Goal: Use online tool/utility: Utilize a website feature to perform a specific function

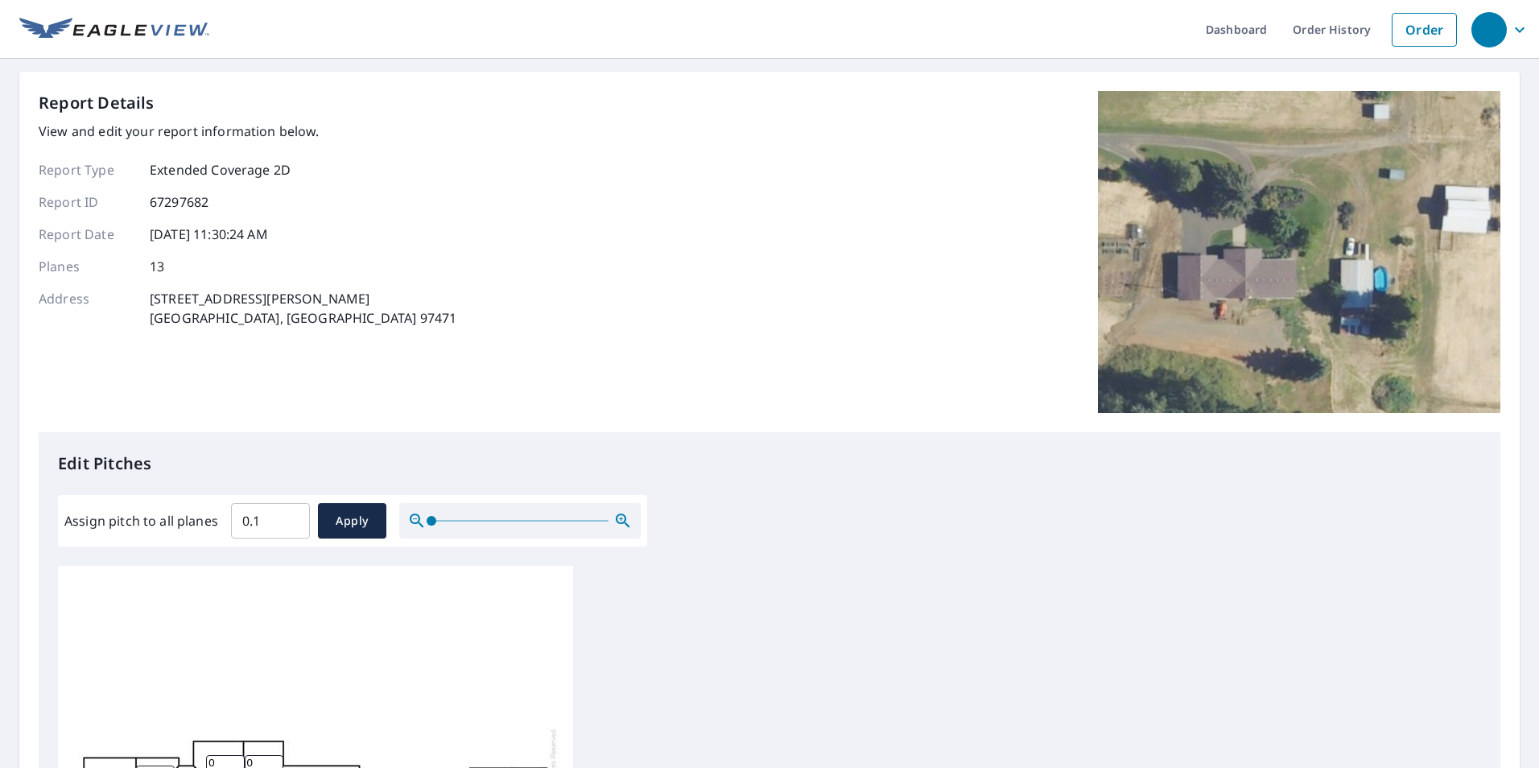
click at [290, 513] on input "0.1" at bounding box center [270, 520] width 79 height 45
click at [290, 513] on input "0.2" at bounding box center [270, 520] width 79 height 45
click at [290, 513] on input "0.3" at bounding box center [270, 520] width 79 height 45
click at [290, 513] on input "0.4" at bounding box center [270, 520] width 79 height 45
click at [290, 513] on input "0.5" at bounding box center [270, 520] width 79 height 45
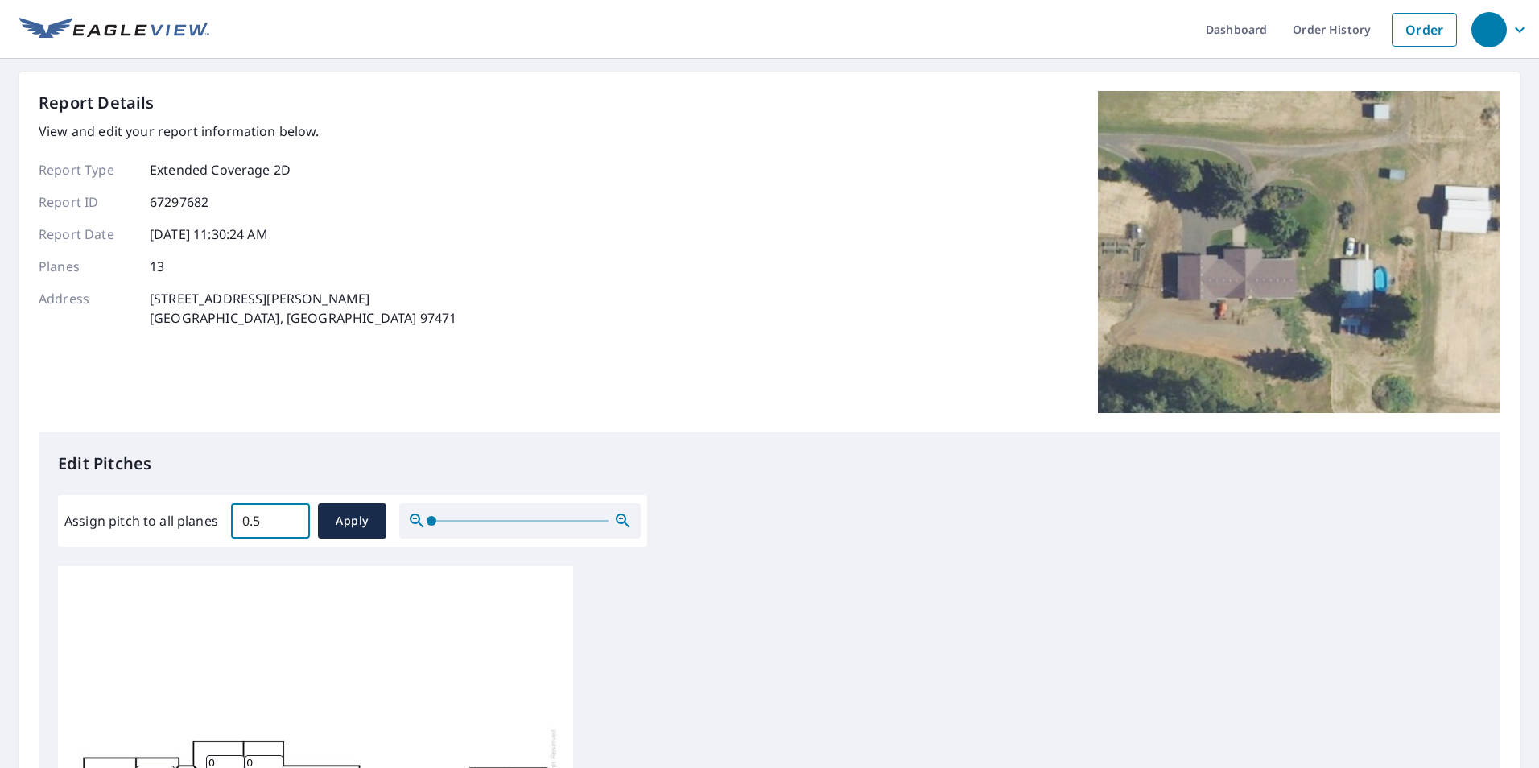
drag, startPoint x: 262, startPoint y: 524, endPoint x: 209, endPoint y: 530, distance: 52.7
click at [209, 530] on div "Assign pitch to all planes 0.5 ​ Apply" at bounding box center [352, 520] width 576 height 35
type input "6"
click at [331, 525] on span "Apply" at bounding box center [352, 521] width 43 height 20
type input "6"
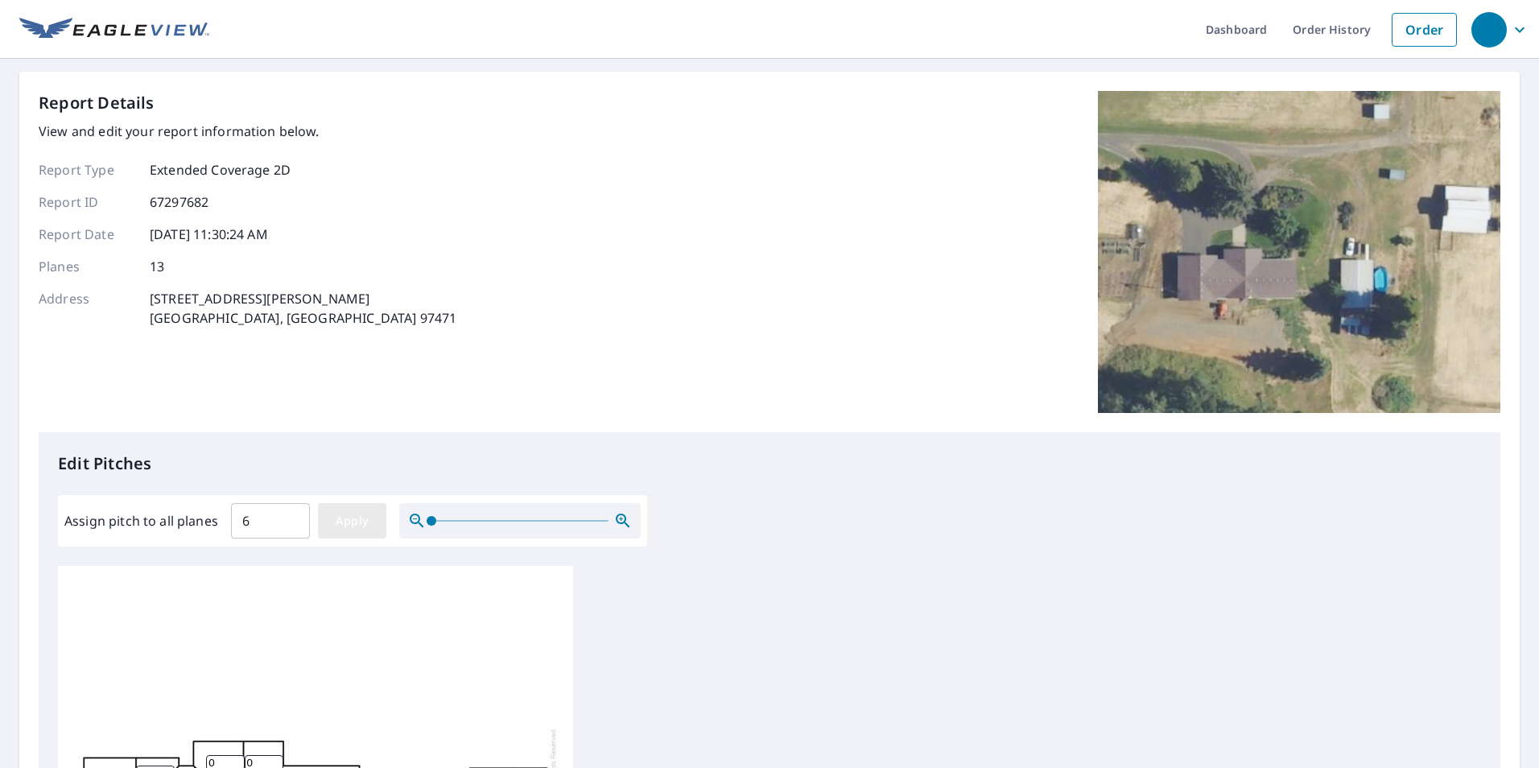
type input "6"
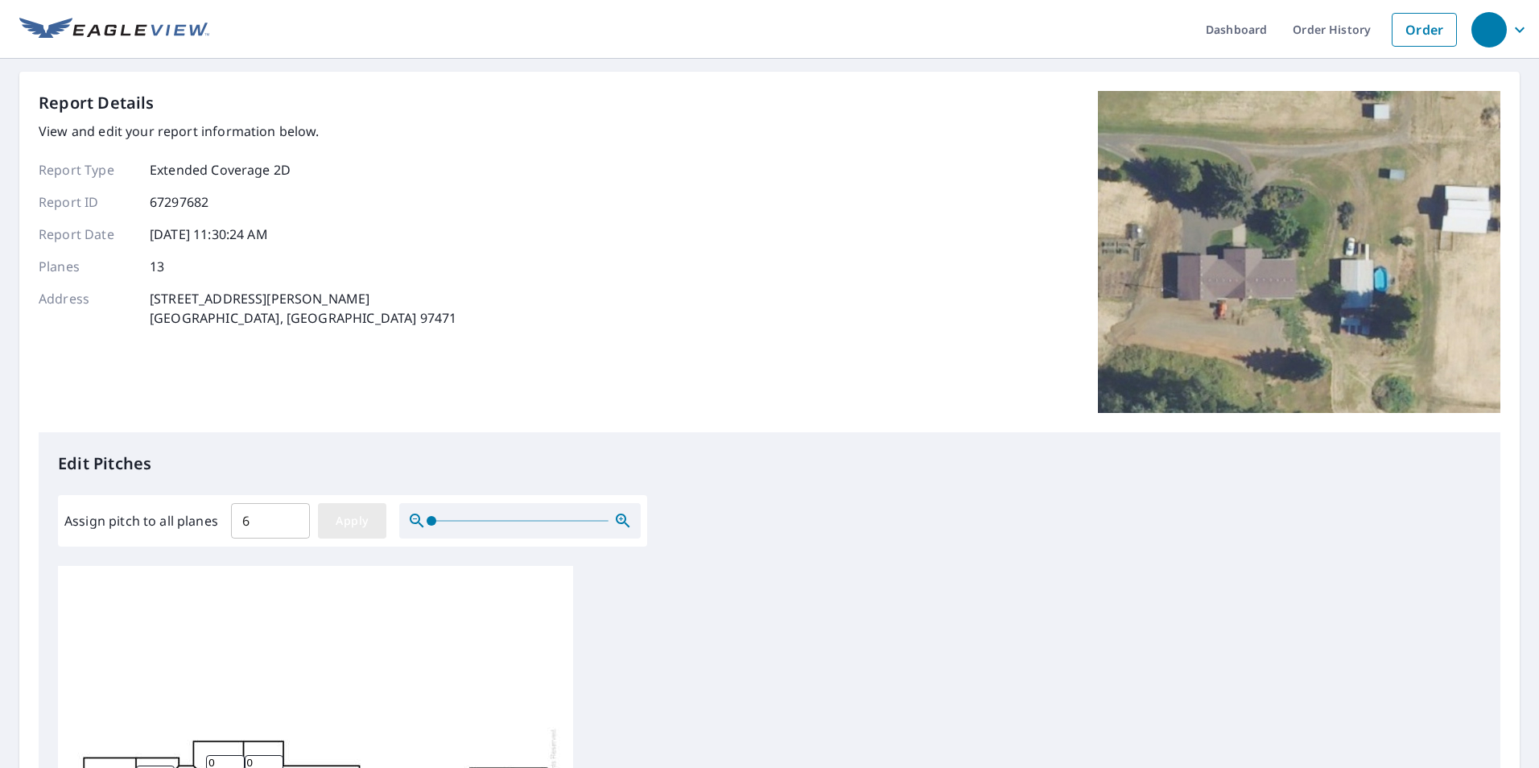
type input "6"
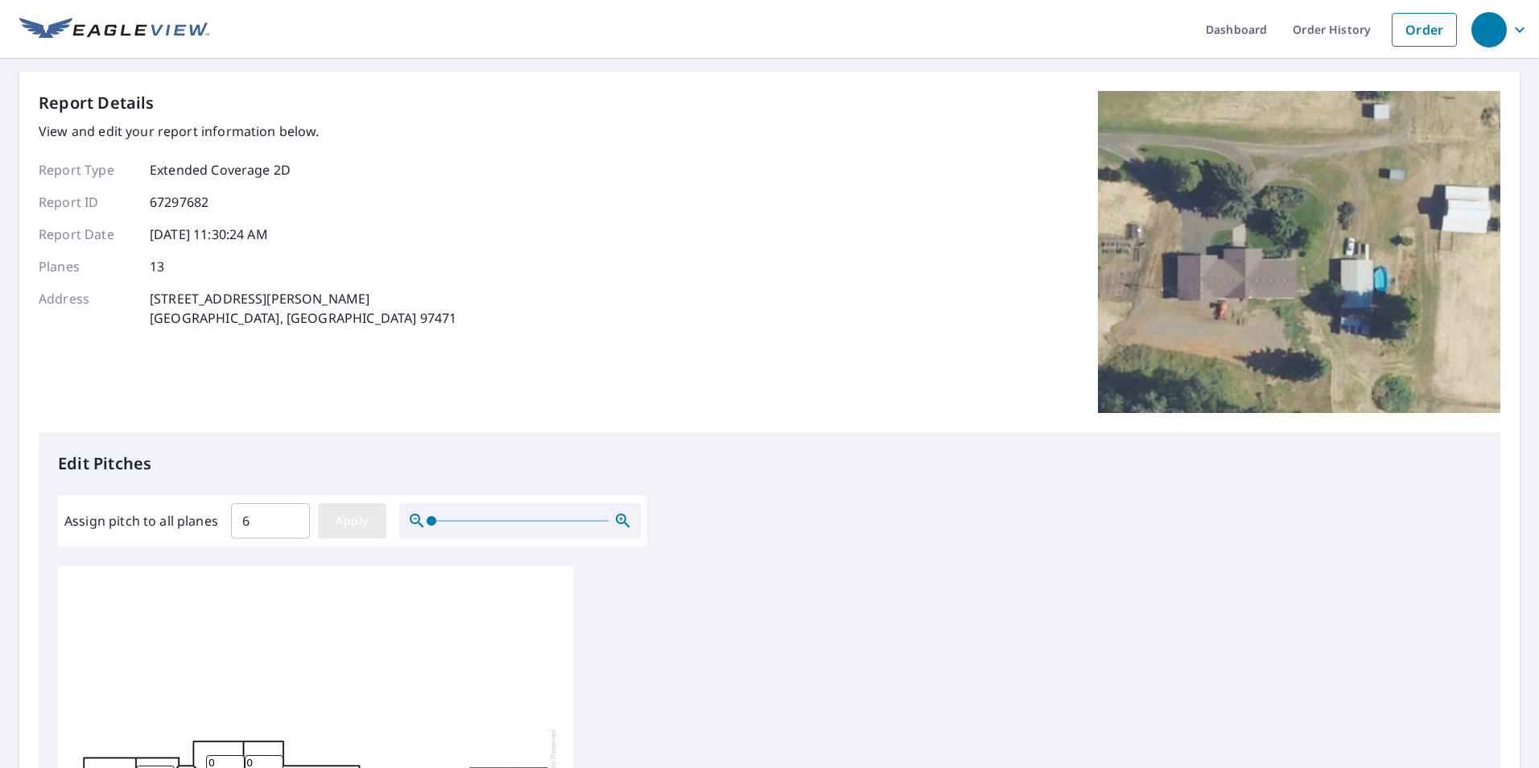
type input "6"
click at [361, 524] on span "Apply" at bounding box center [352, 521] width 43 height 20
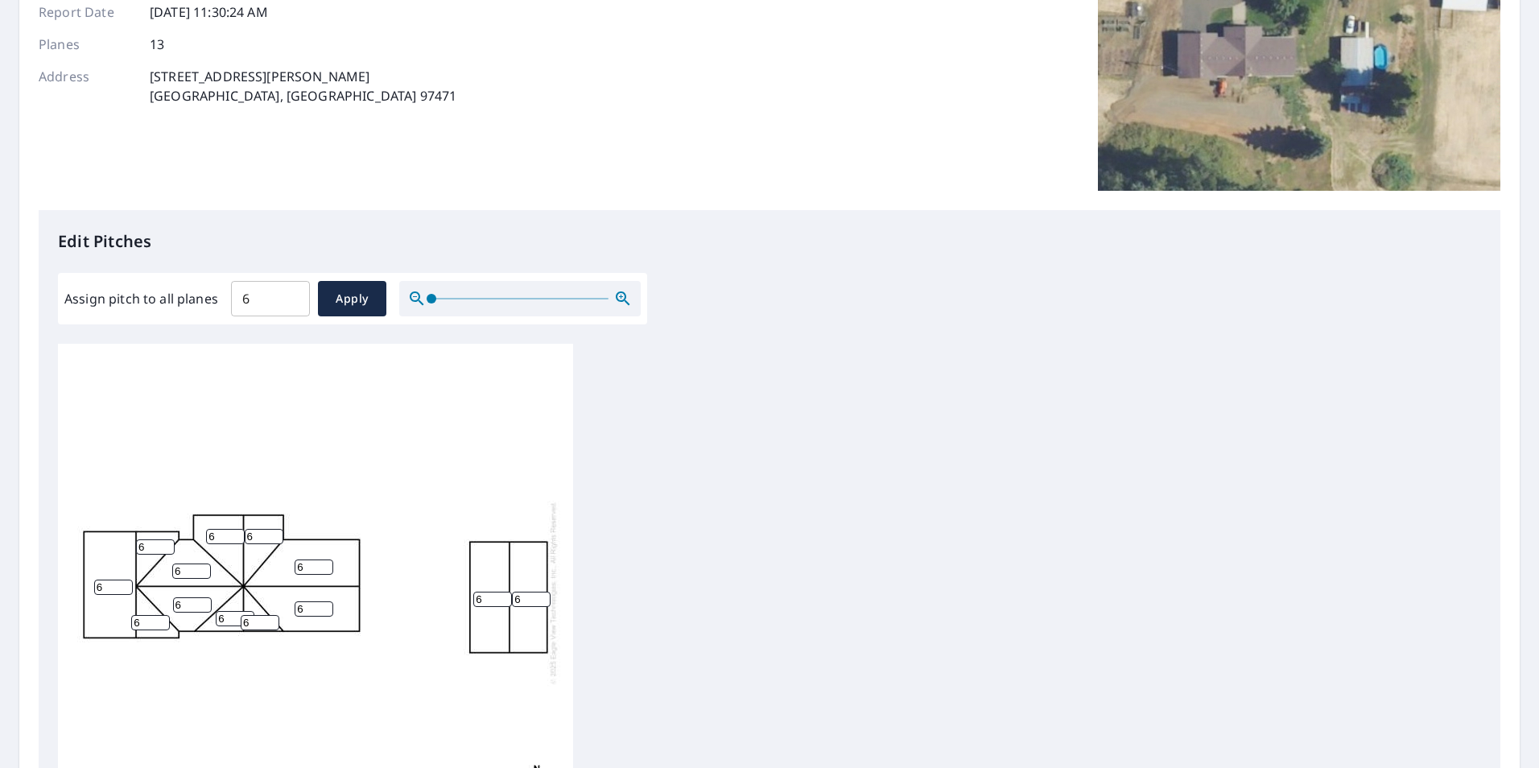
scroll to position [241, 0]
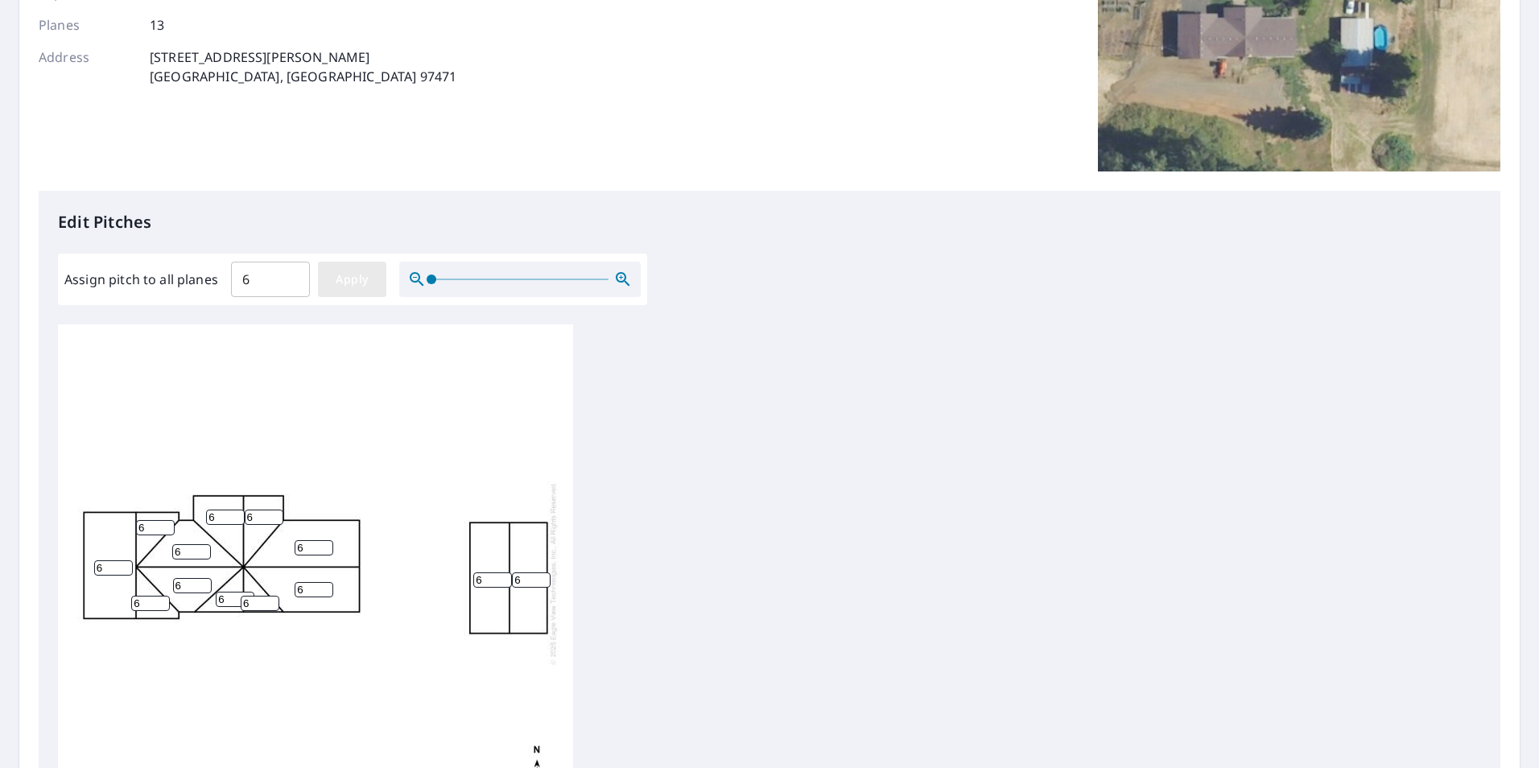
click at [342, 267] on button "Apply" at bounding box center [352, 279] width 68 height 35
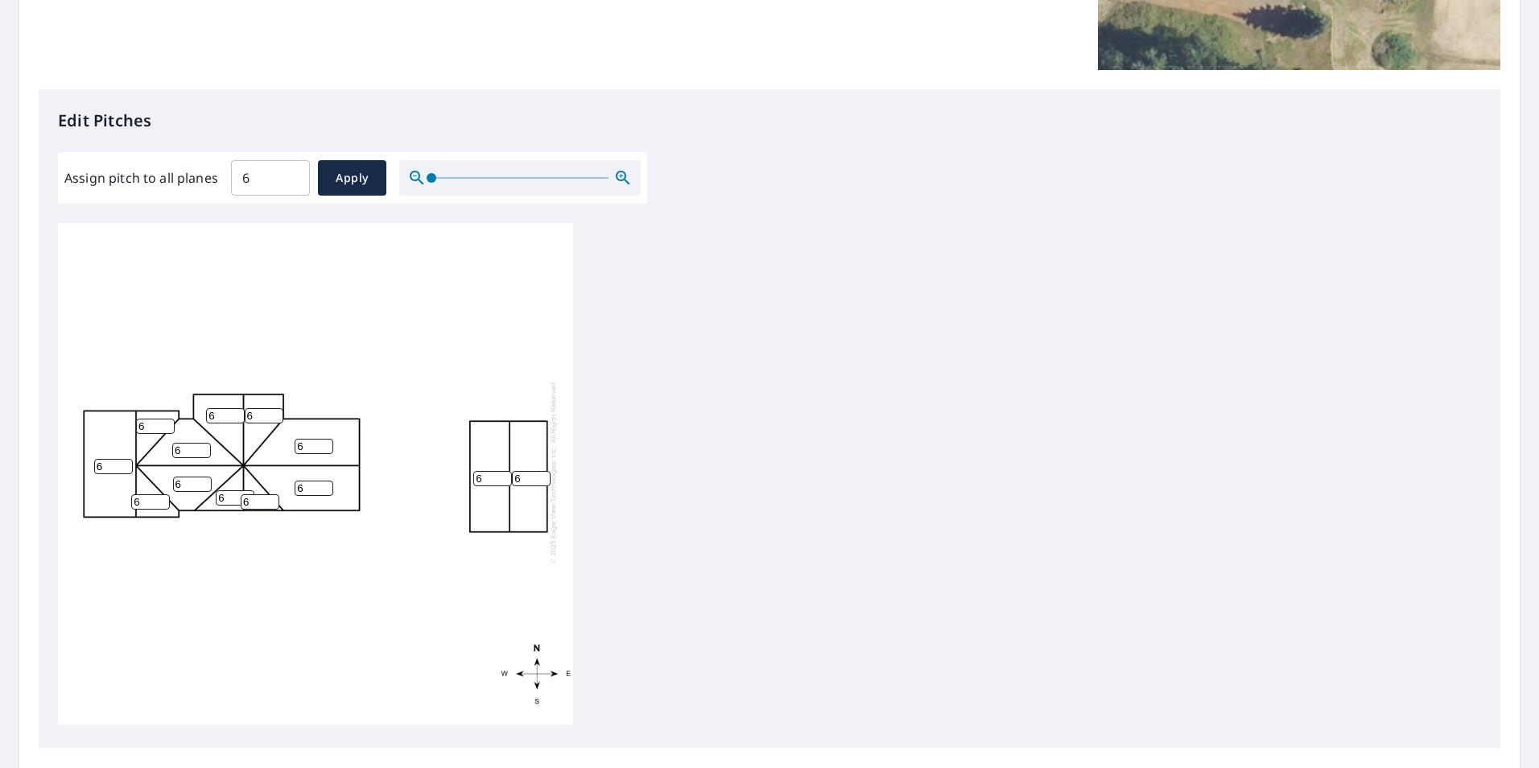
scroll to position [506, 0]
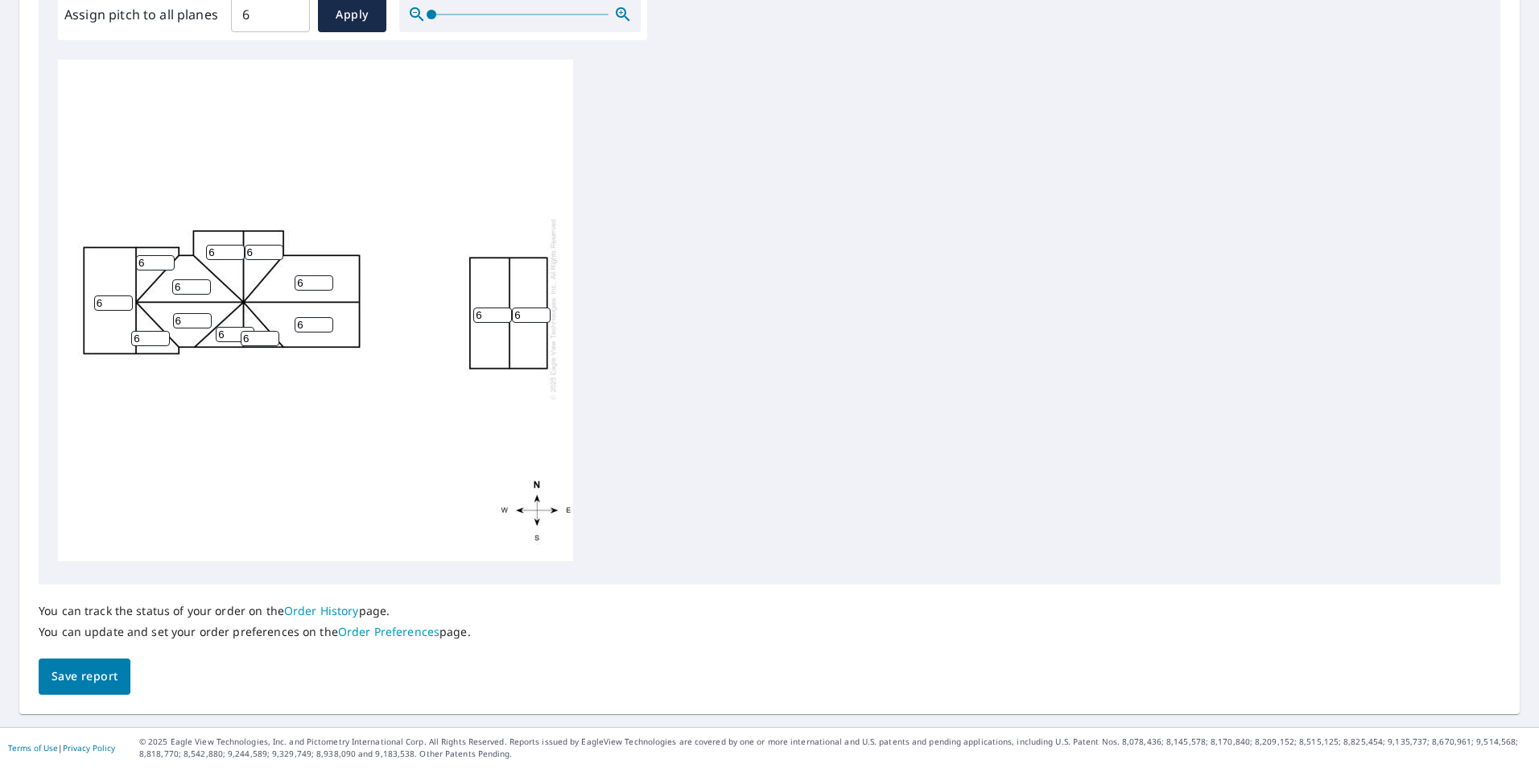
click at [97, 664] on button "Save report" at bounding box center [85, 676] width 92 height 36
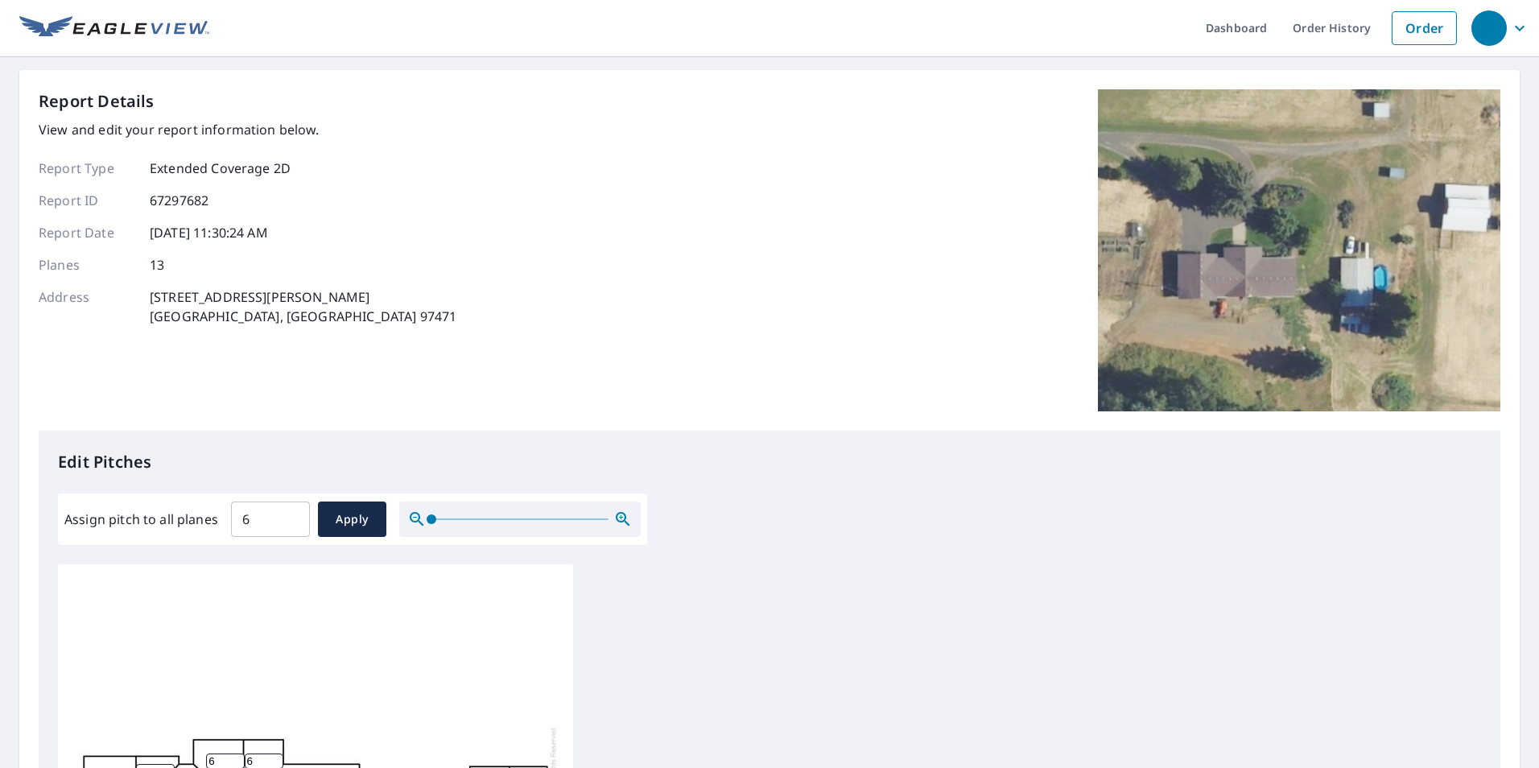
scroll to position [0, 0]
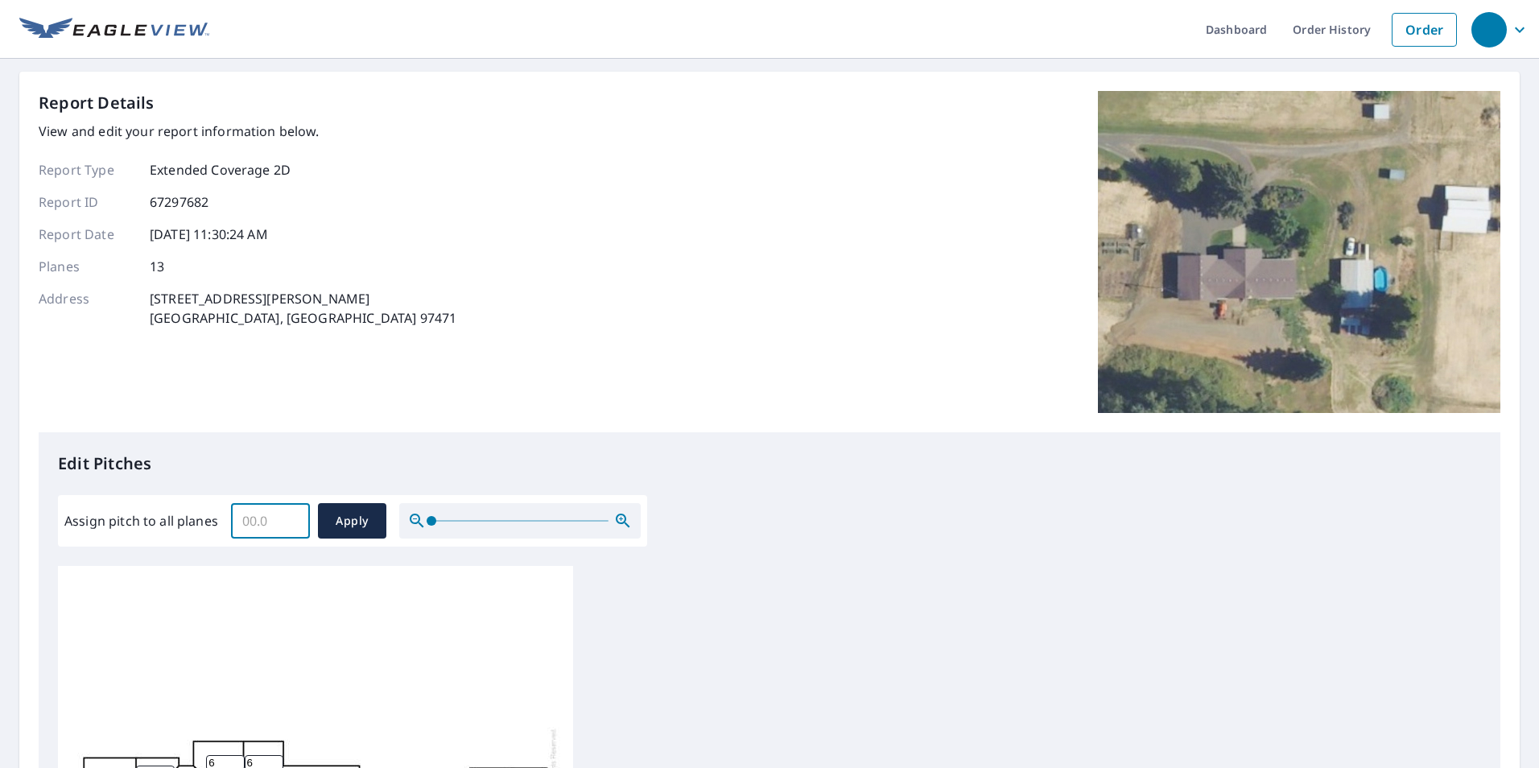
click at [268, 526] on input "Assign pitch to all planes" at bounding box center [270, 520] width 79 height 45
type input "6"
click at [350, 506] on button "Apply" at bounding box center [352, 520] width 68 height 35
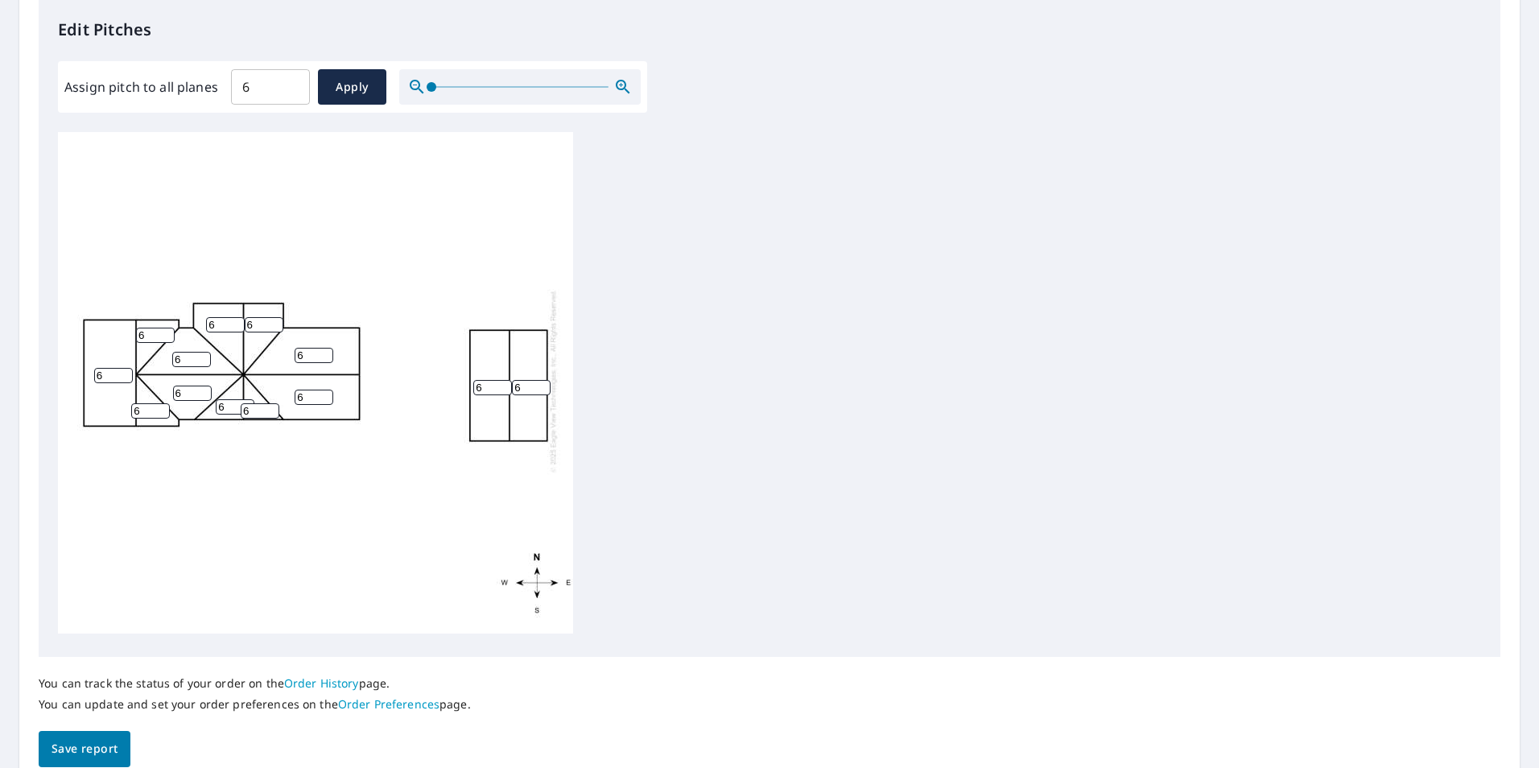
scroll to position [506, 0]
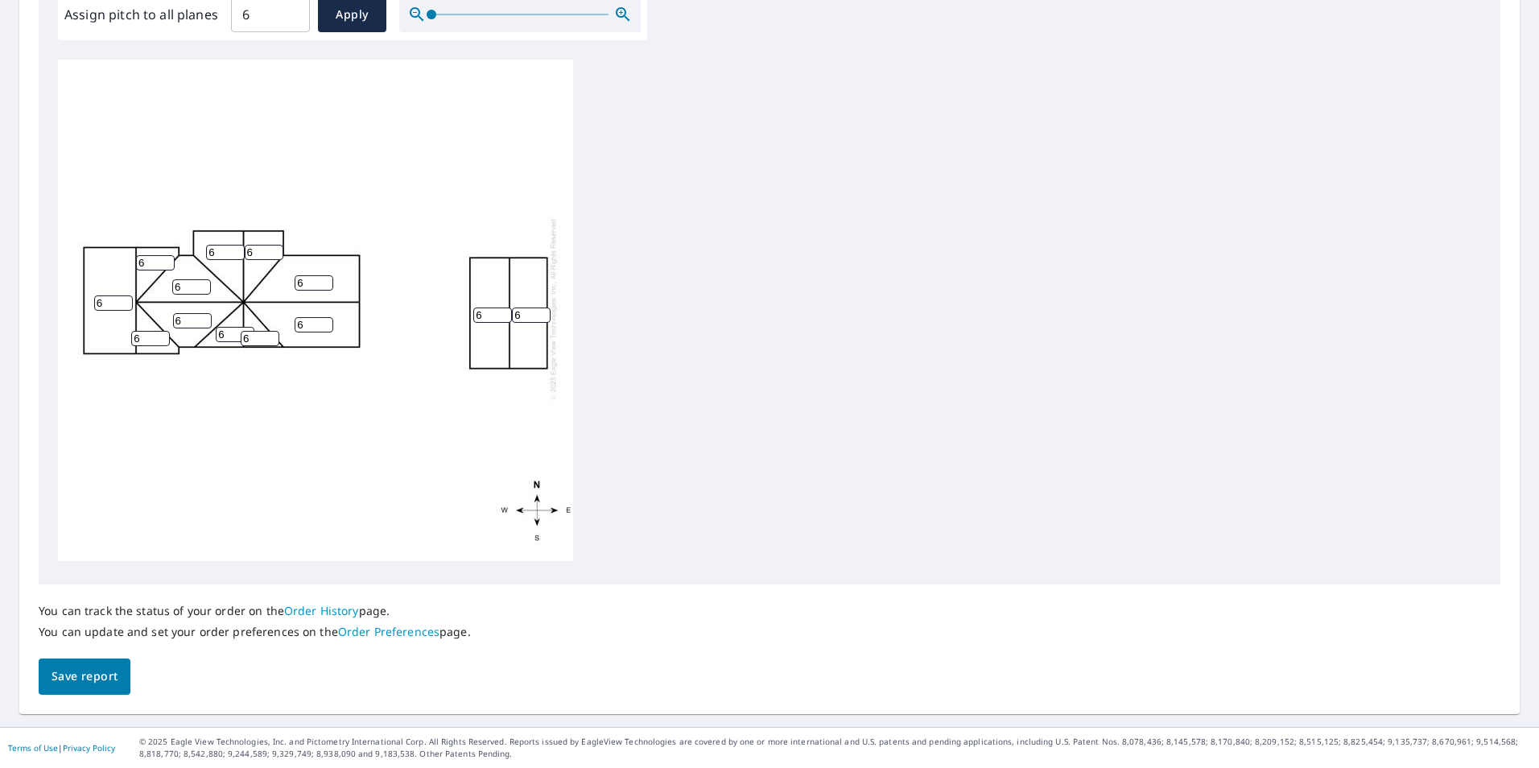
click at [77, 673] on span "Save report" at bounding box center [85, 676] width 66 height 20
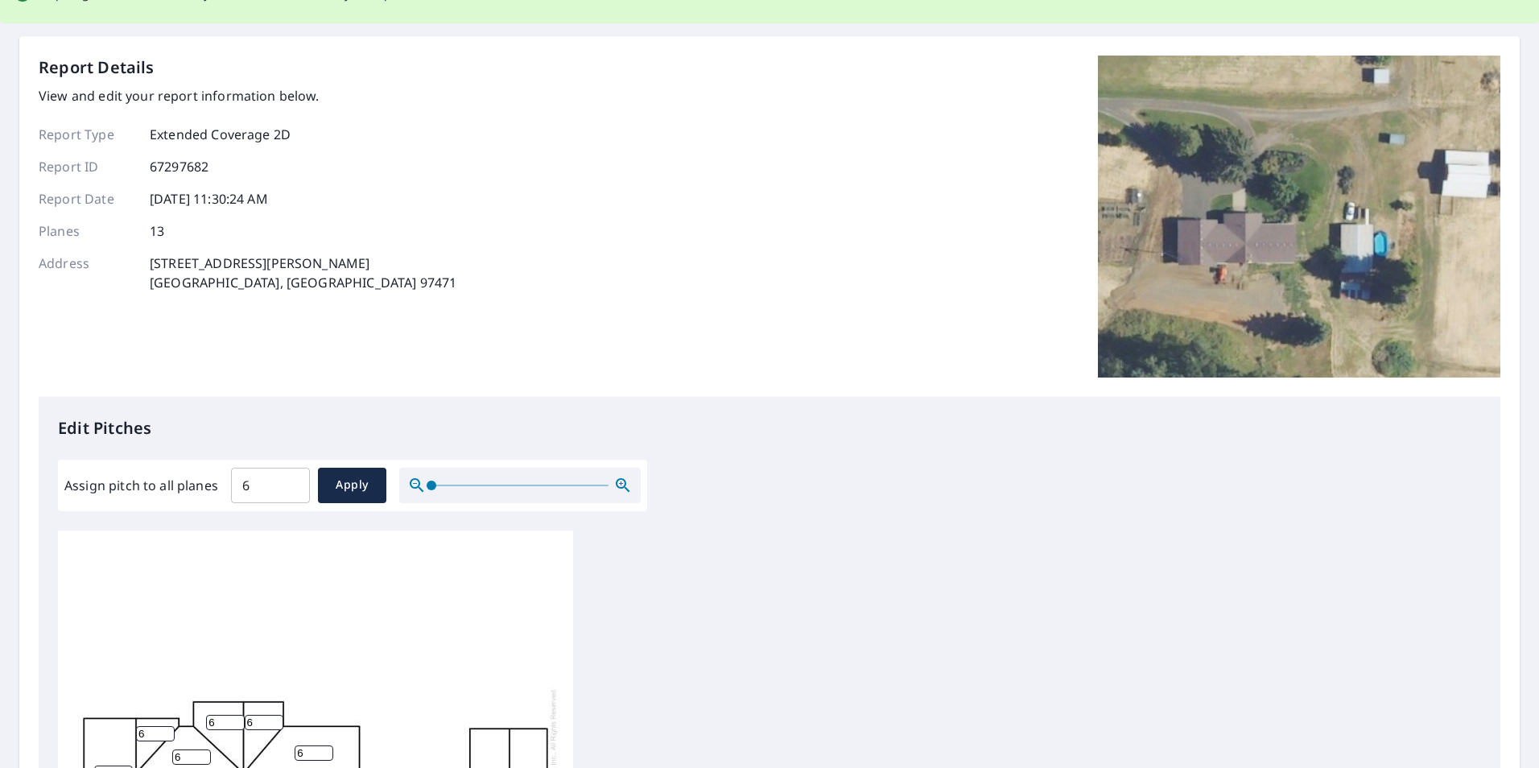
scroll to position [0, 0]
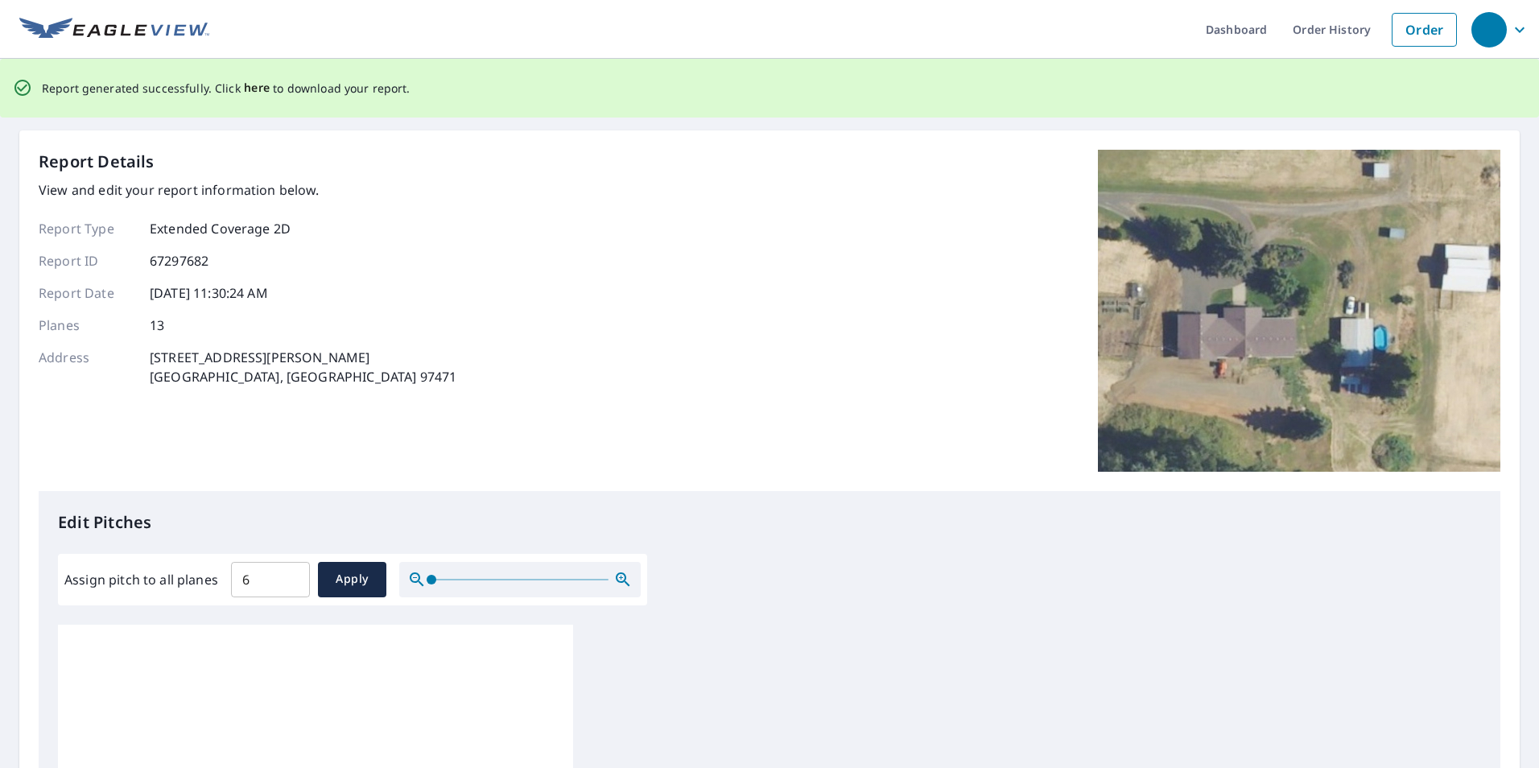
click at [251, 88] on span "here" at bounding box center [257, 88] width 27 height 20
click at [245, 83] on span "here" at bounding box center [257, 88] width 27 height 20
